Goal: Task Accomplishment & Management: Use online tool/utility

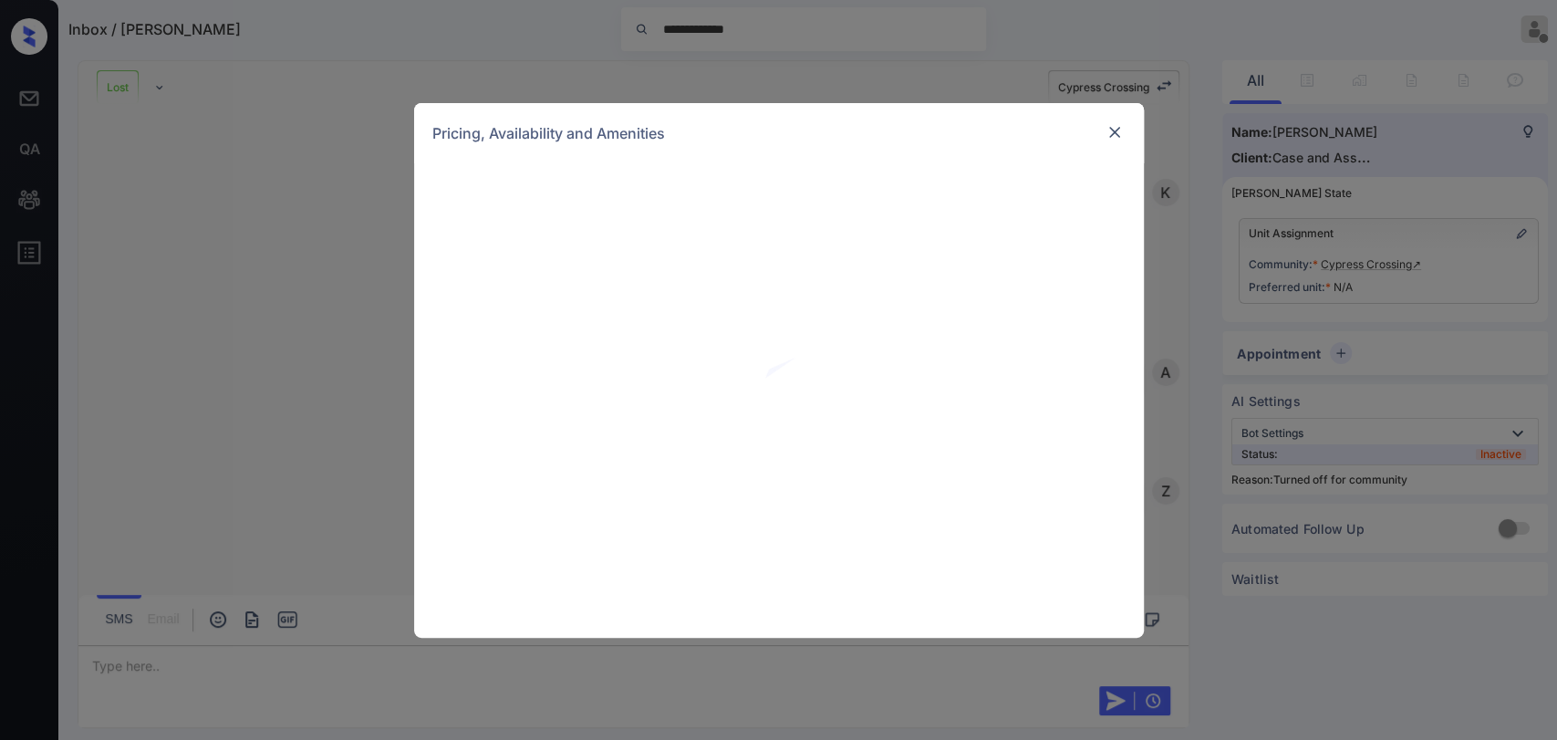
scroll to position [2872, 0]
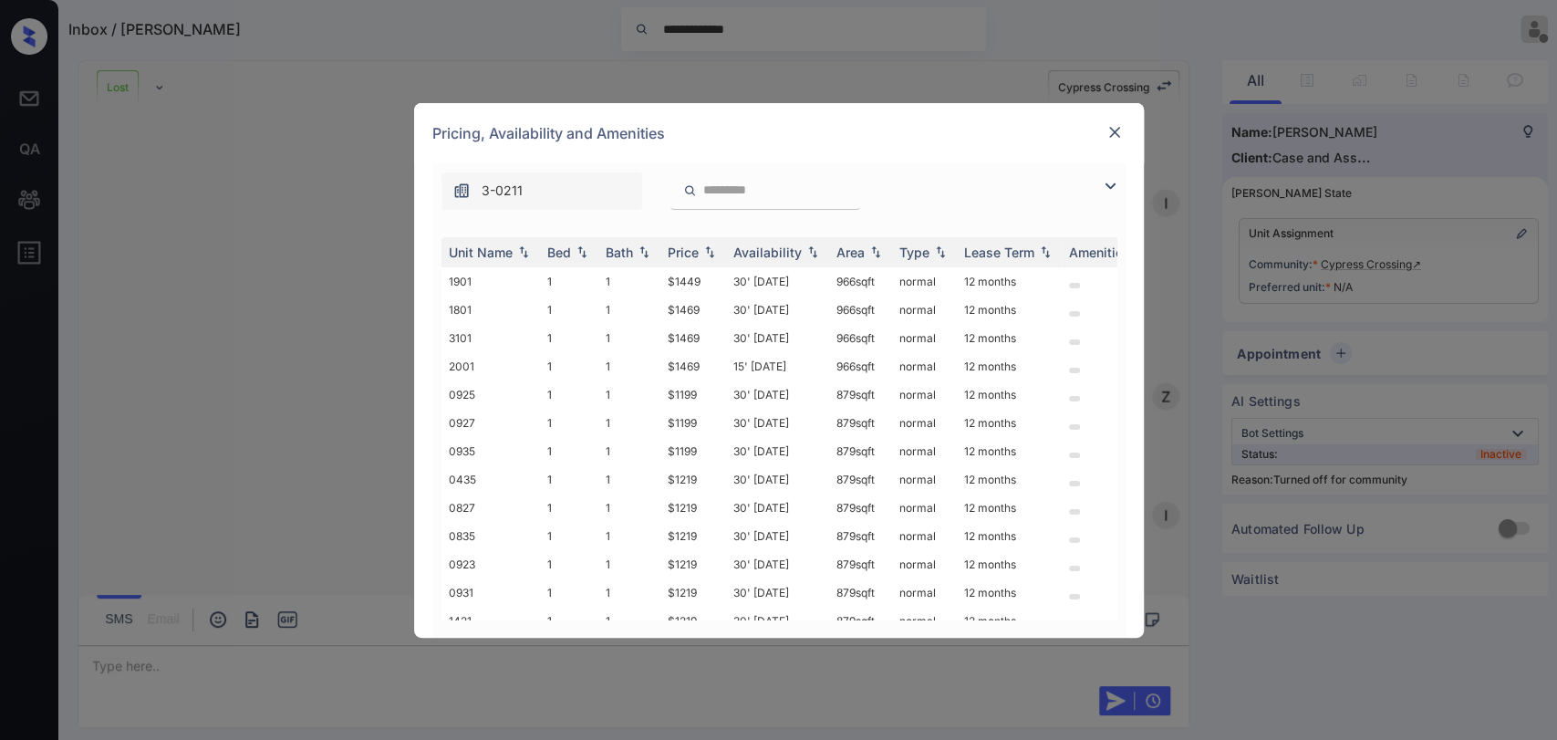
click at [1107, 123] on img at bounding box center [1115, 132] width 18 height 18
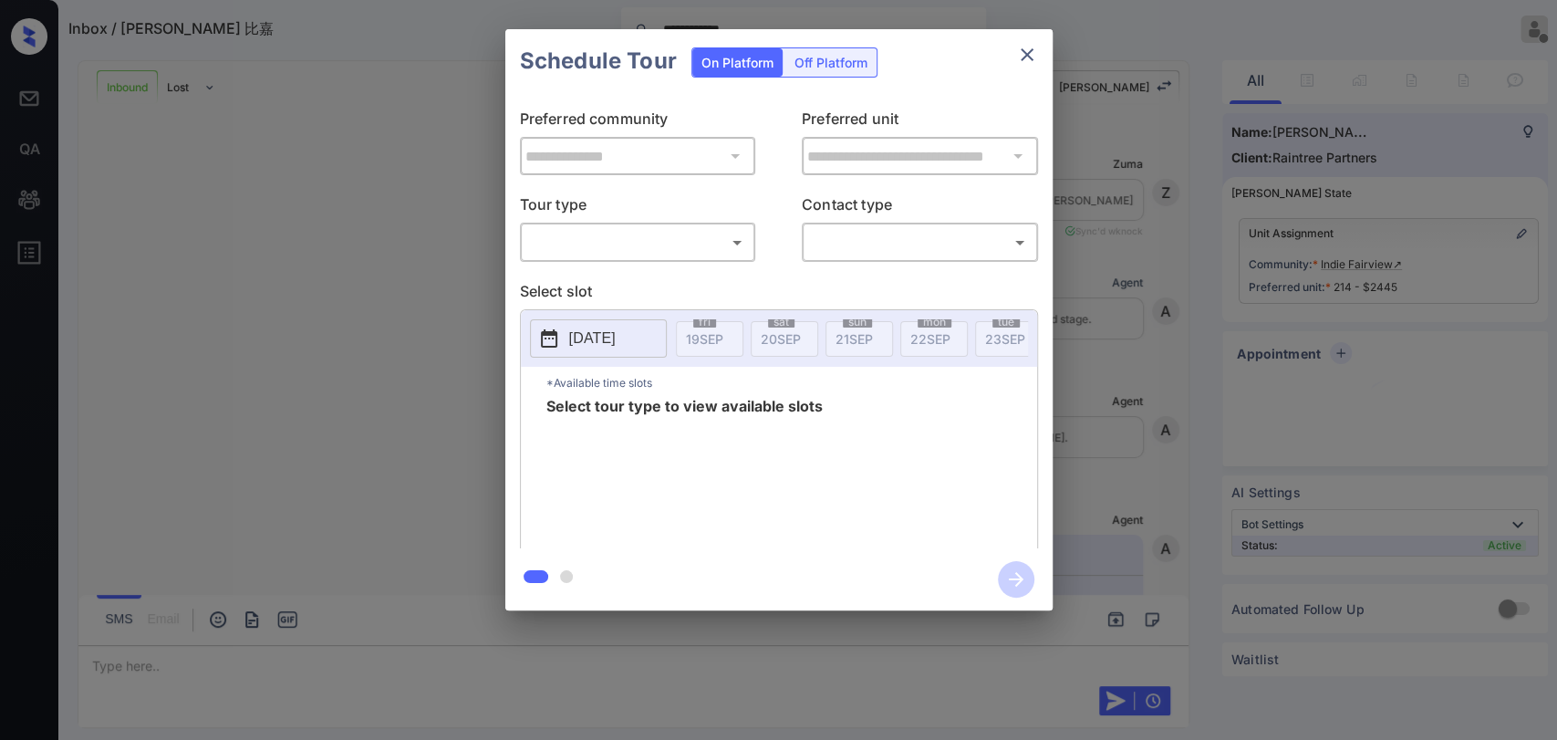
scroll to position [1985, 0]
click at [664, 254] on body "**********" at bounding box center [778, 370] width 1557 height 740
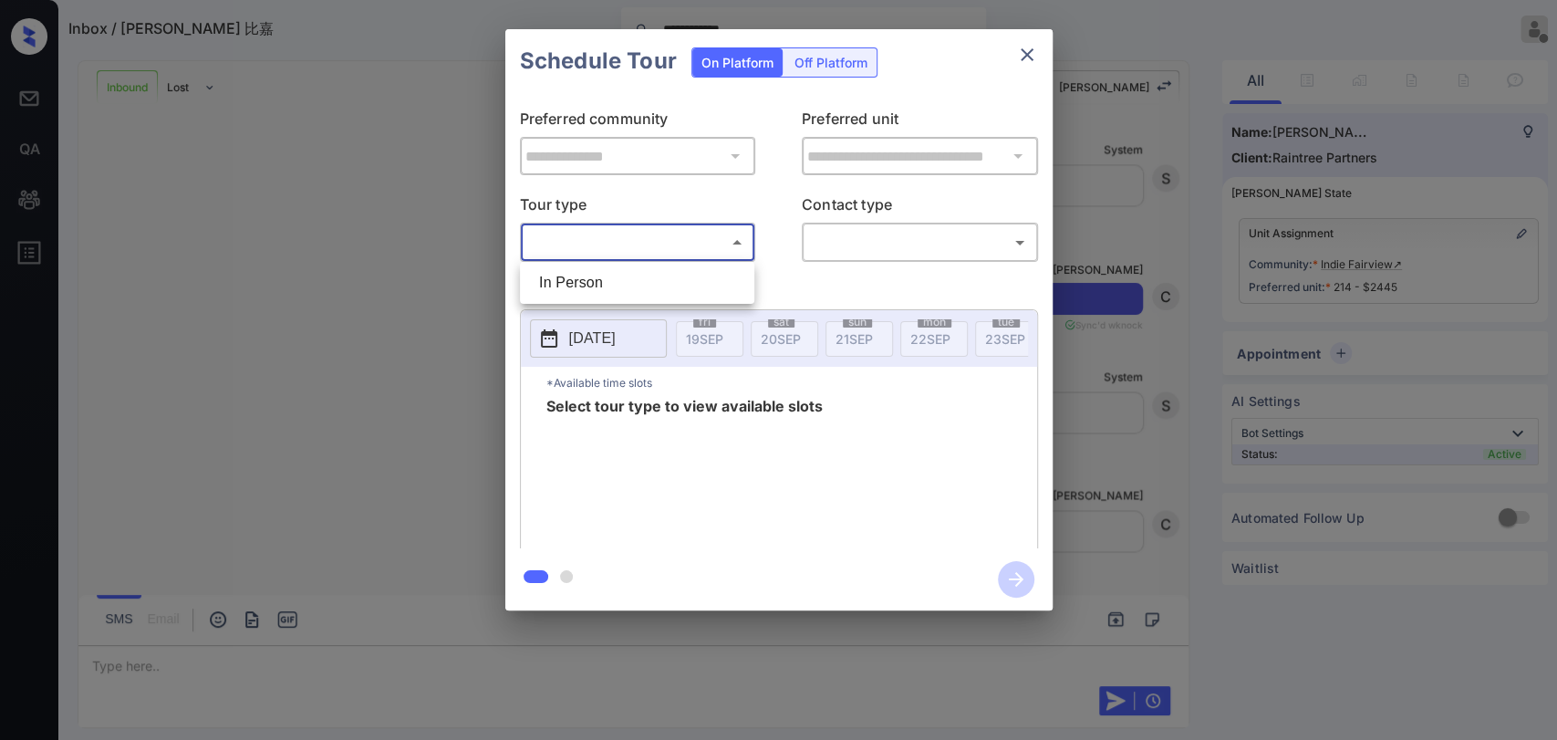
click at [1013, 49] on div at bounding box center [778, 370] width 1557 height 740
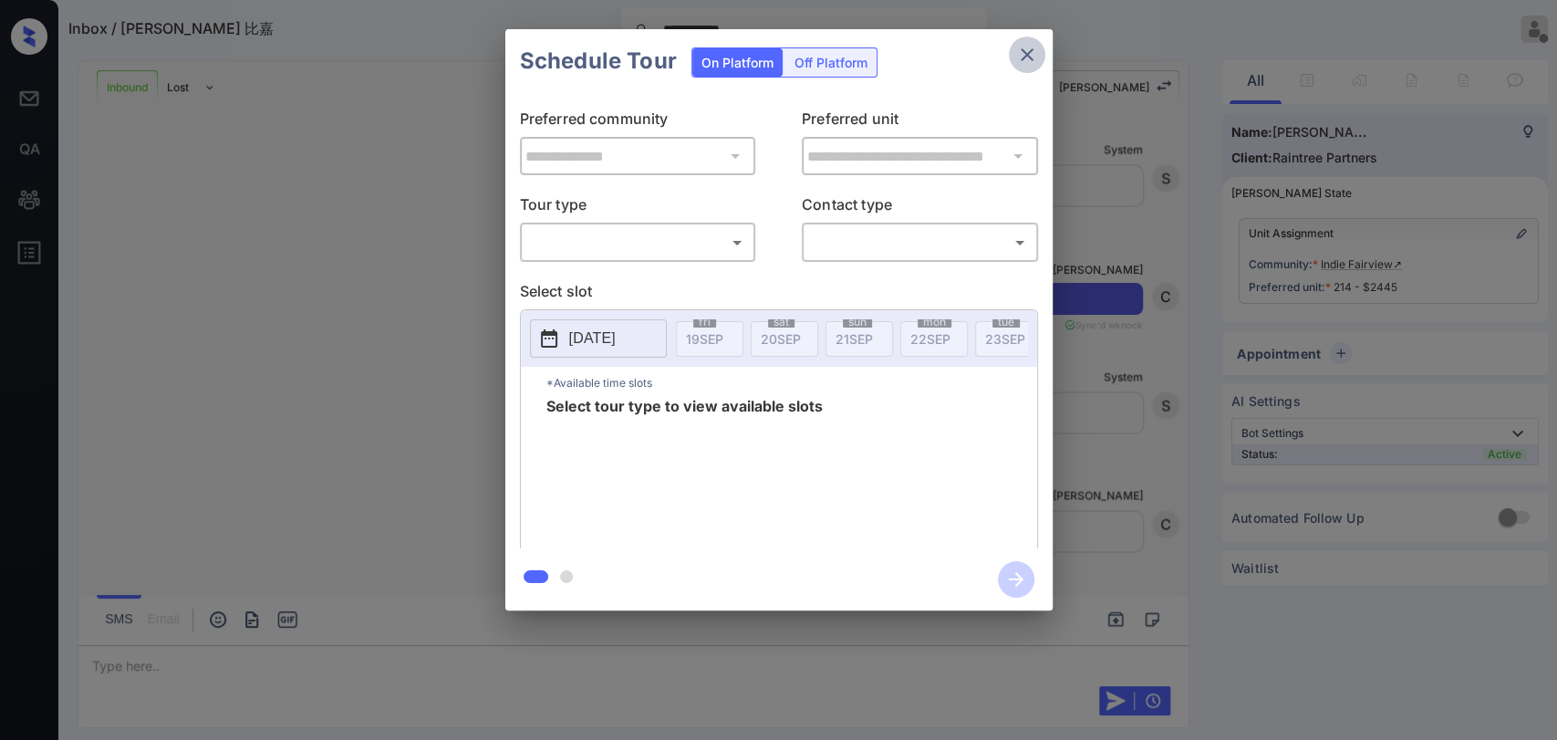
click at [1028, 49] on icon "close" at bounding box center [1027, 55] width 22 height 22
